Goal: Transaction & Acquisition: Purchase product/service

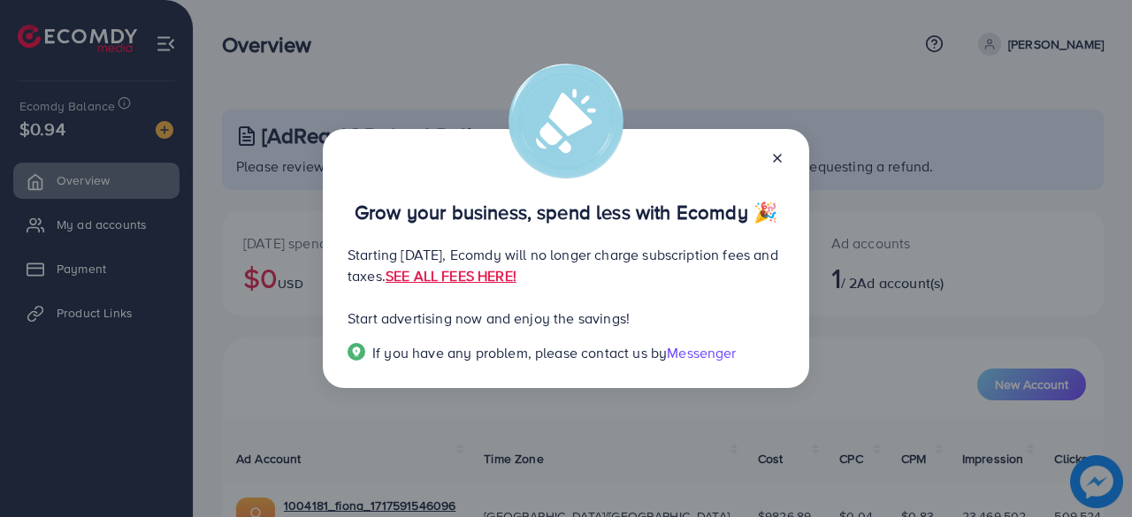
click at [776, 155] on icon at bounding box center [777, 158] width 14 height 14
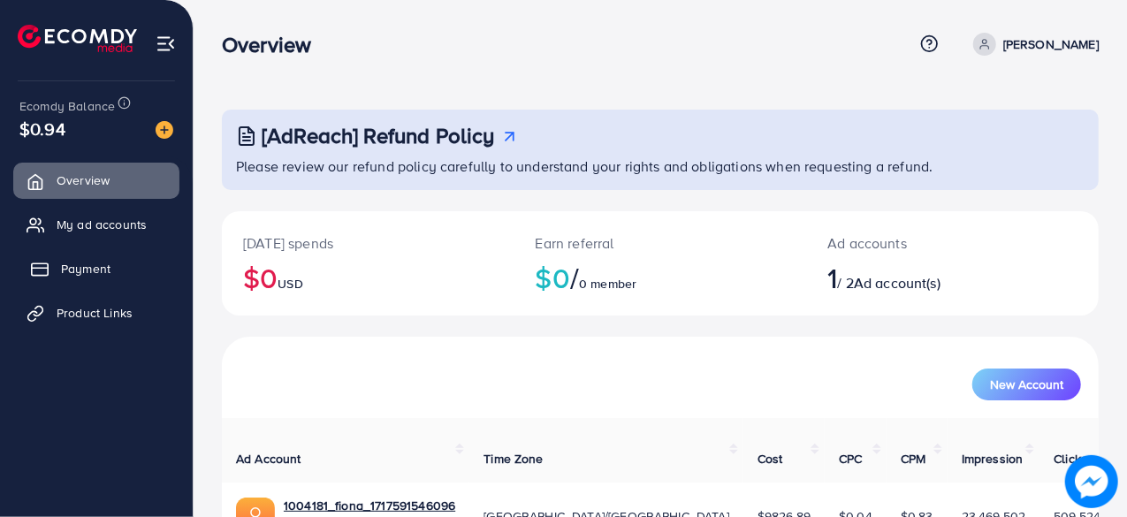
click at [110, 261] on span "Payment" at bounding box center [86, 269] width 50 height 18
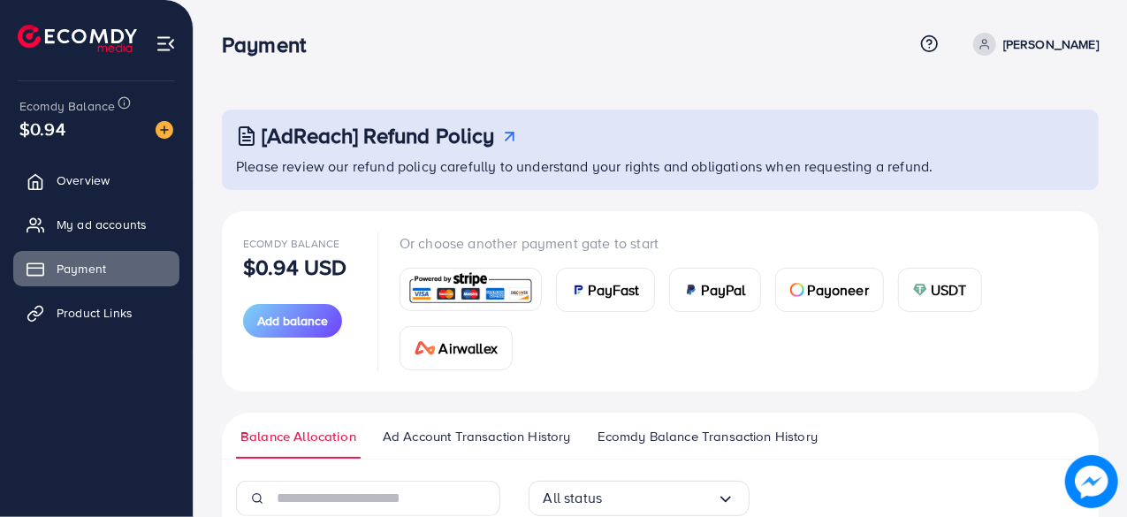
click at [621, 286] on span "PayFast" at bounding box center [614, 289] width 51 height 21
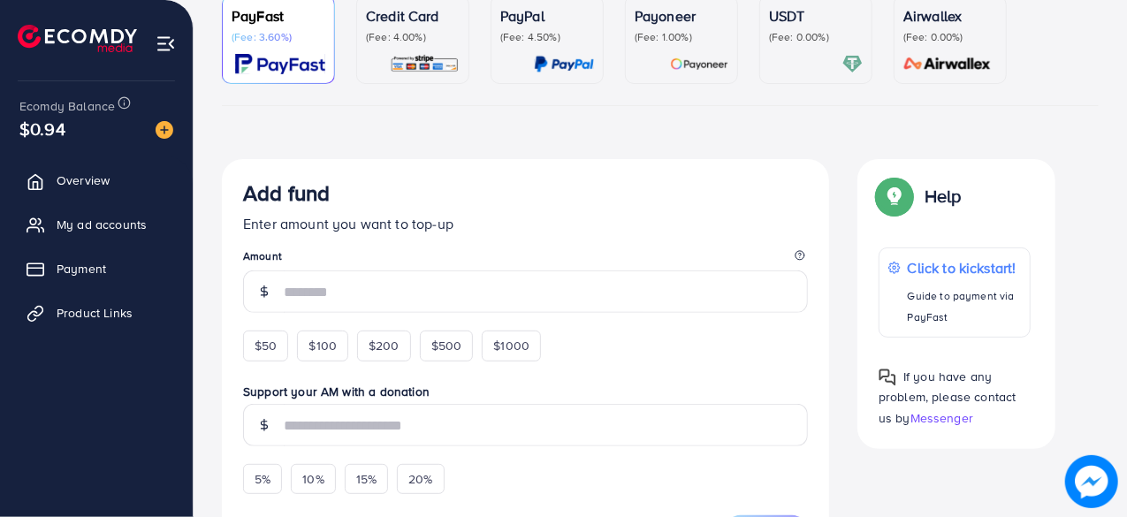
scroll to position [265, 0]
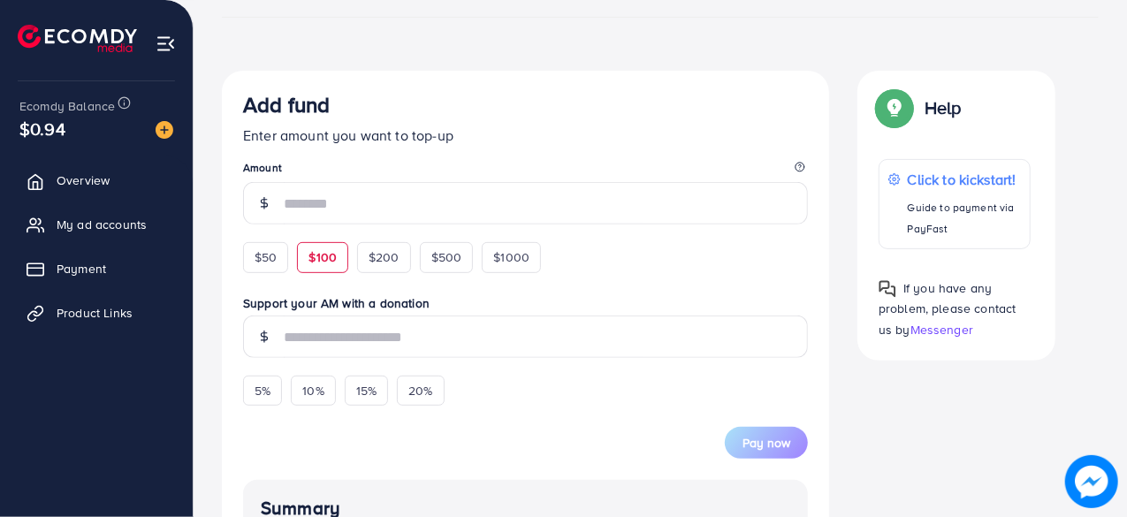
click at [332, 256] on span "$100" at bounding box center [323, 257] width 28 height 18
type input "***"
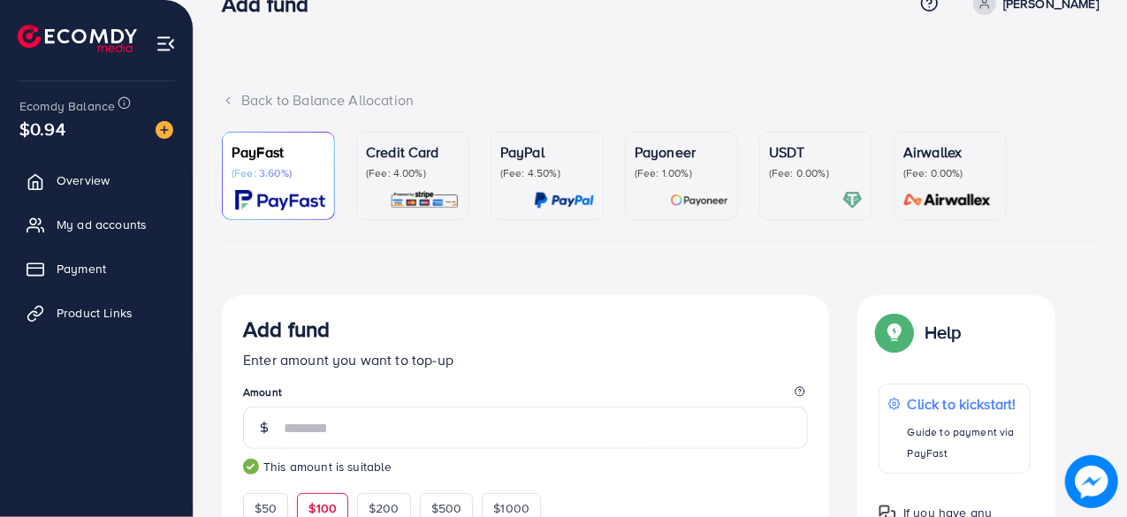
scroll to position [0, 0]
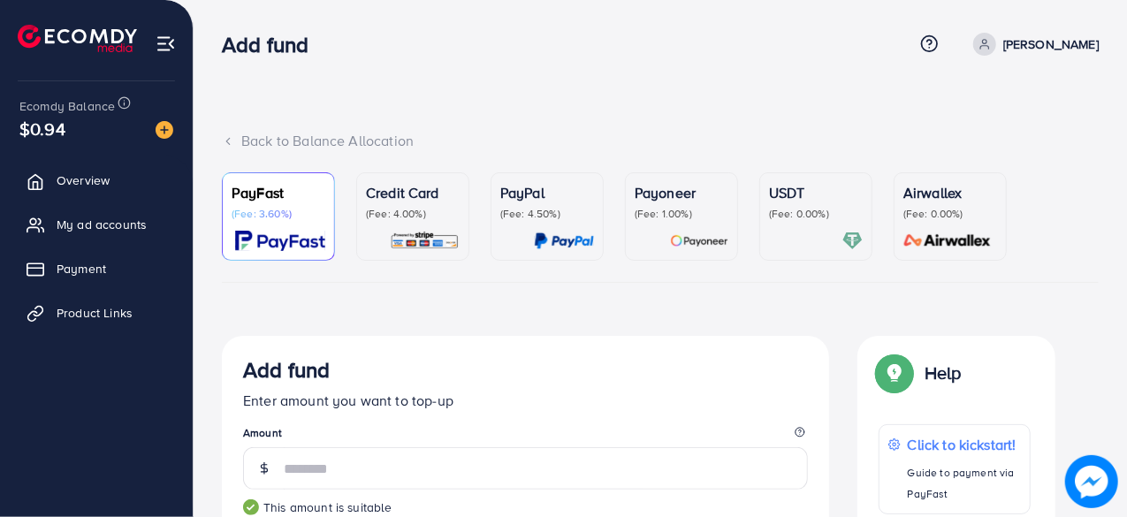
click at [823, 219] on p "(Fee: 0.00%)" at bounding box center [816, 214] width 94 height 14
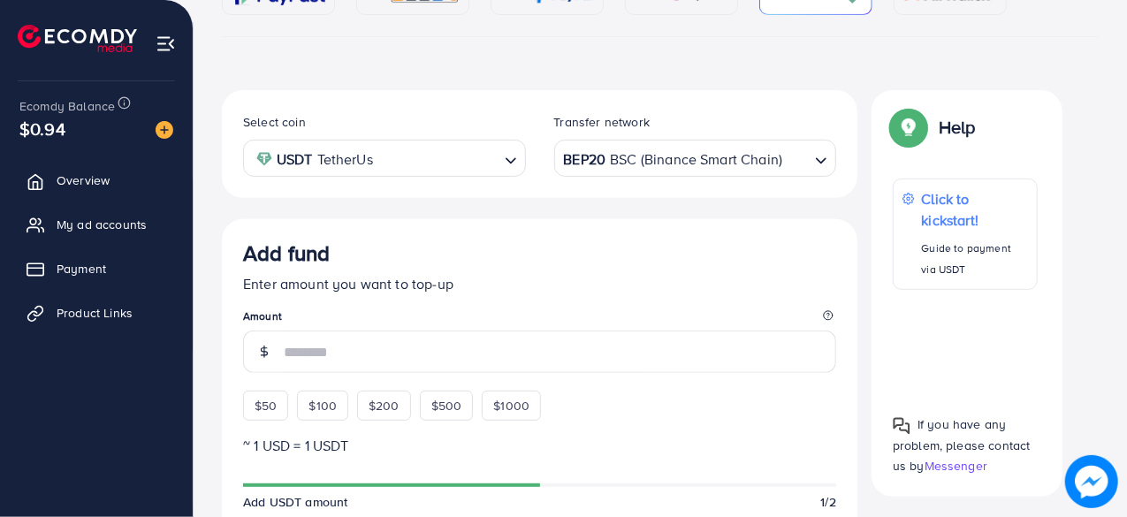
scroll to position [354, 0]
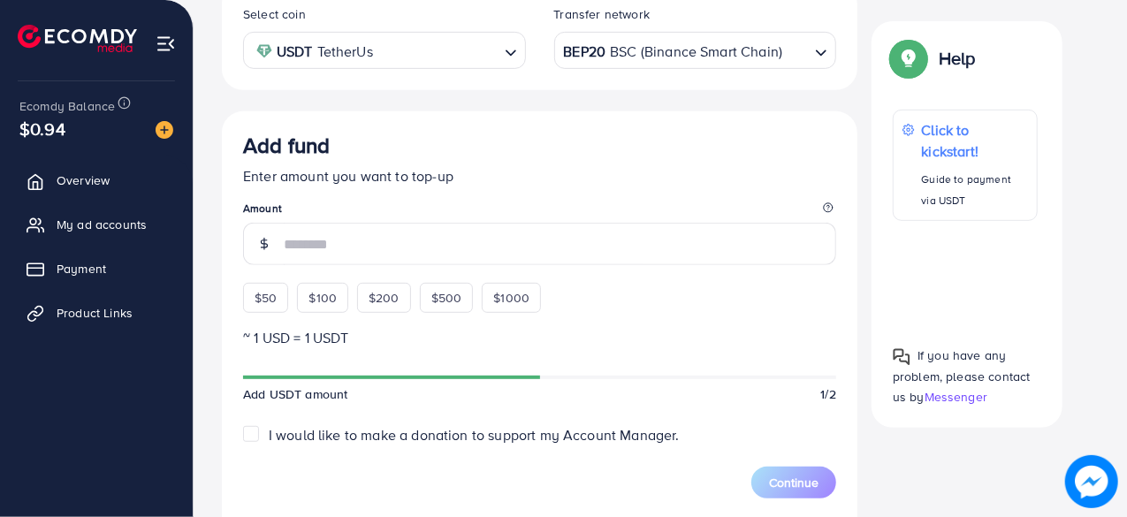
click at [336, 305] on div "$100" at bounding box center [322, 298] width 51 height 30
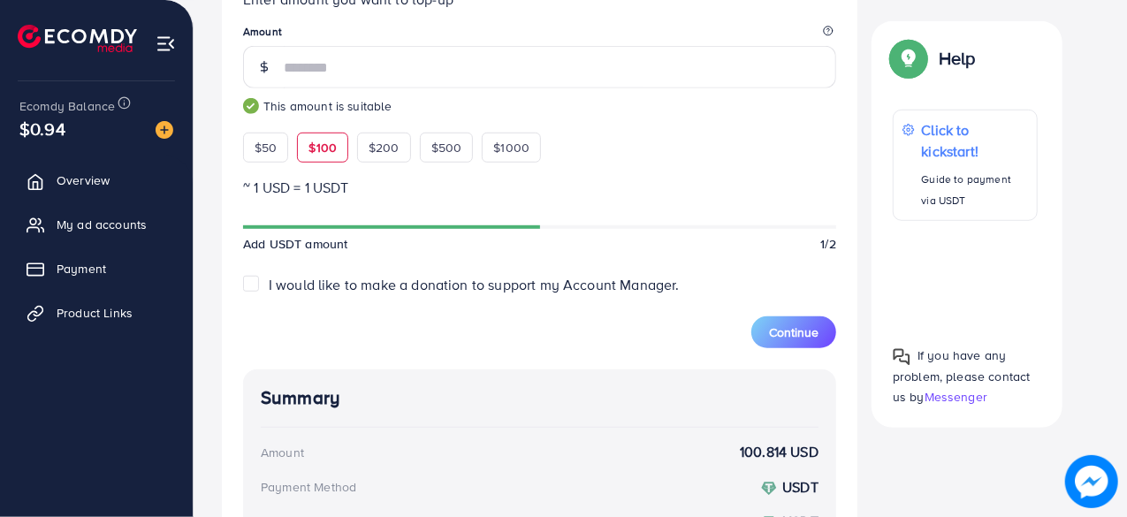
scroll to position [442, 0]
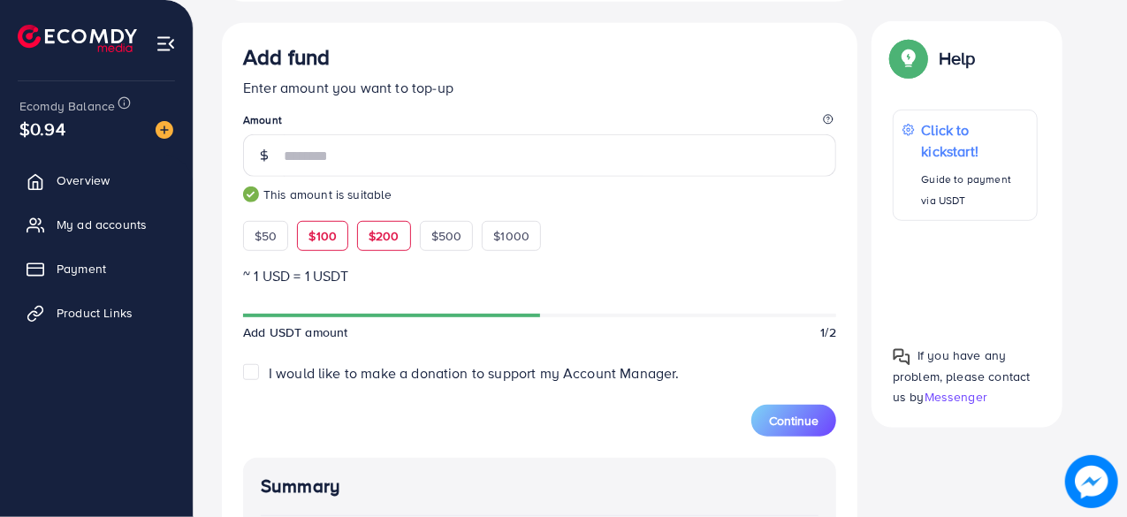
click at [377, 229] on span "$200" at bounding box center [384, 236] width 31 height 18
click at [435, 233] on span "$500" at bounding box center [446, 236] width 31 height 18
click at [334, 237] on span "$100" at bounding box center [323, 236] width 28 height 18
type input "***"
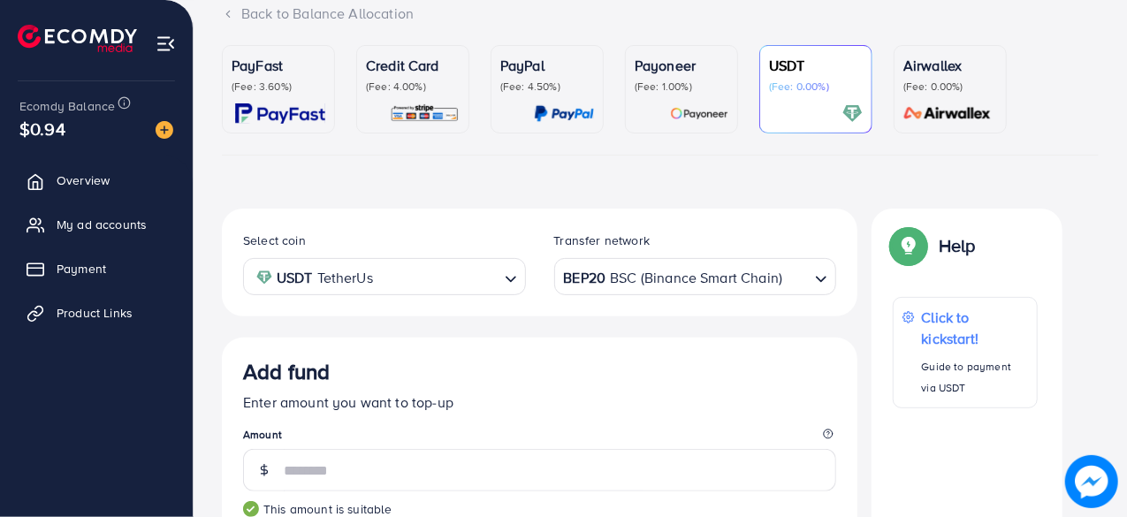
scroll to position [0, 0]
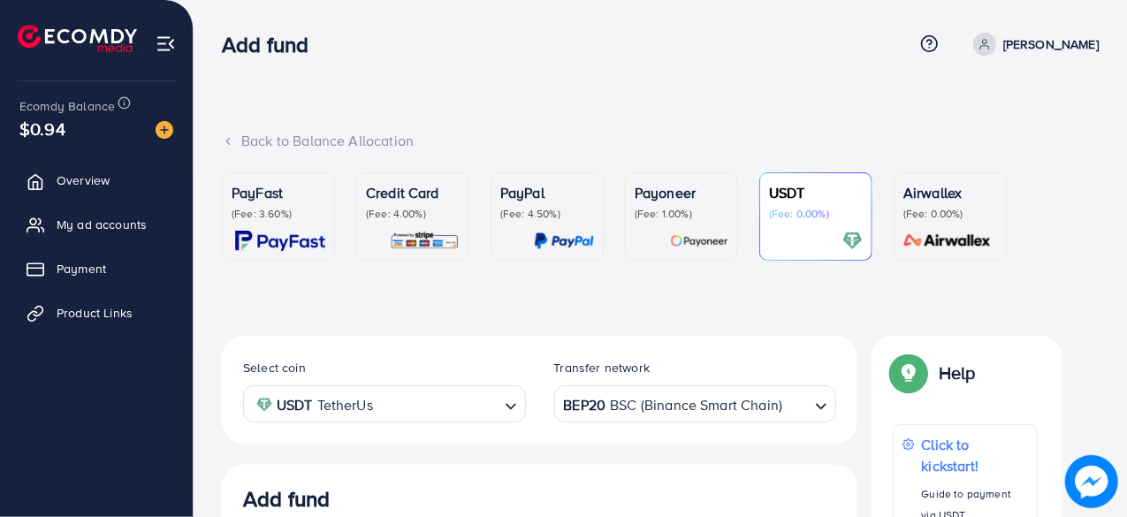
click at [302, 226] on div "PayFast (Fee: 3.60%)" at bounding box center [279, 216] width 94 height 69
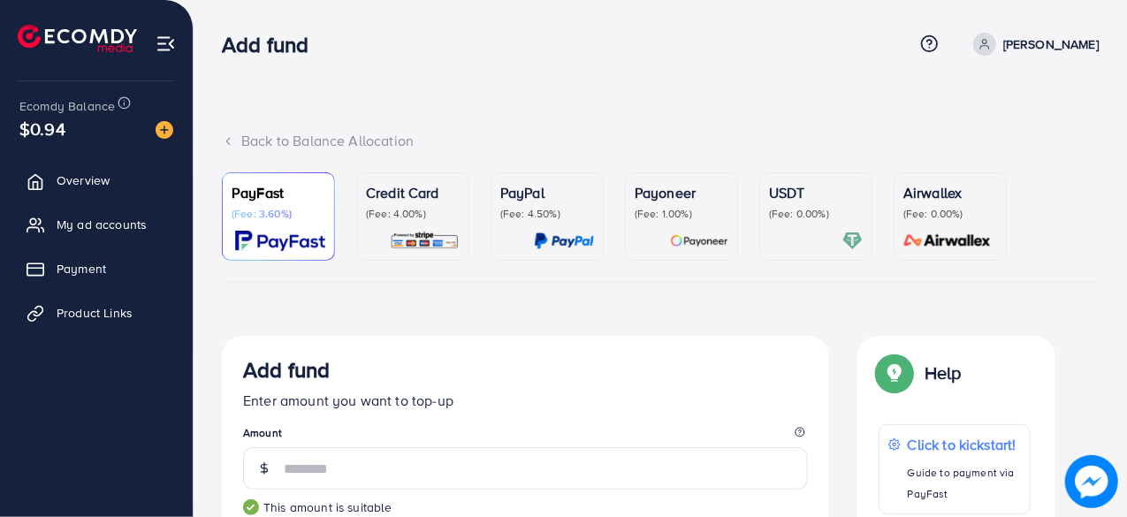
click at [790, 225] on div "USDT (Fee: 0.00%)" at bounding box center [816, 216] width 94 height 69
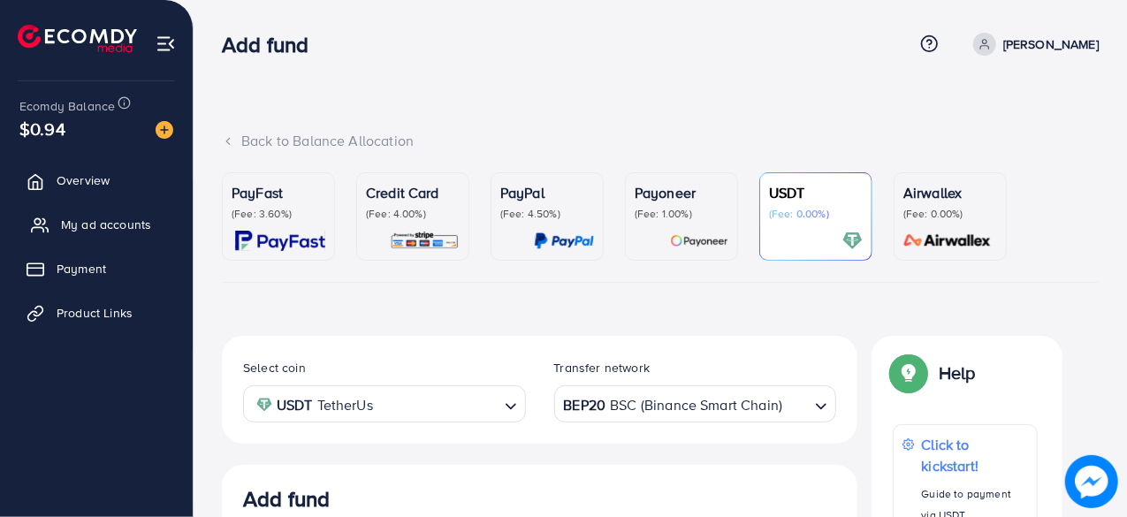
click at [121, 217] on span "My ad accounts" at bounding box center [106, 225] width 90 height 18
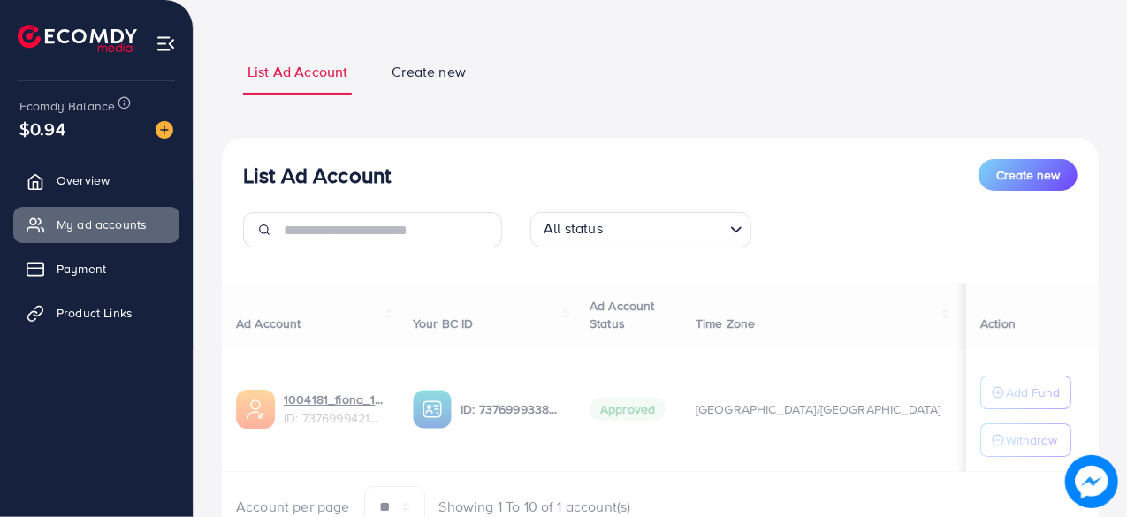
scroll to position [163, 0]
